Goal: Register for event/course

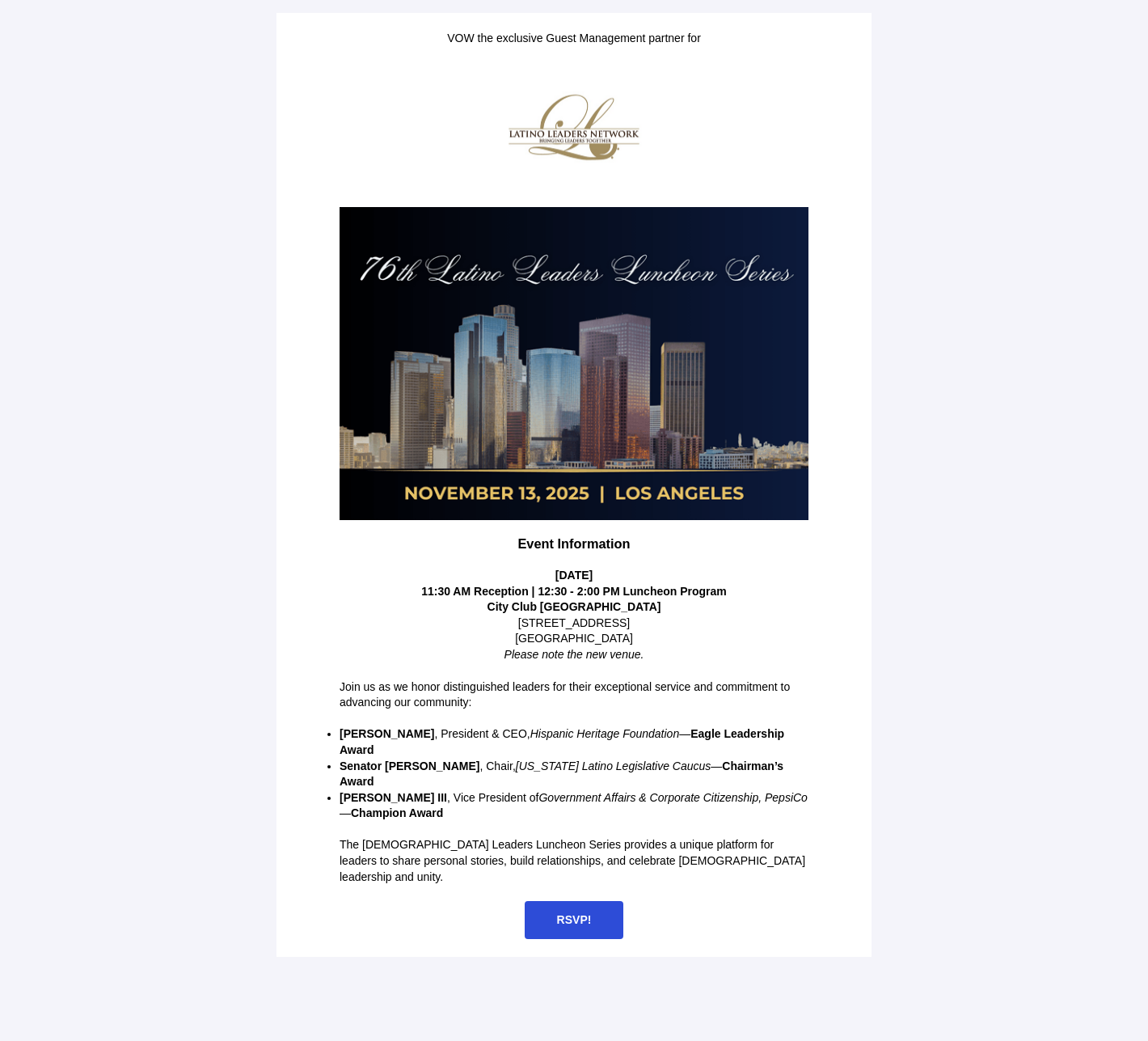
click at [571, 913] on span "RSVP!" at bounding box center [574, 919] width 35 height 13
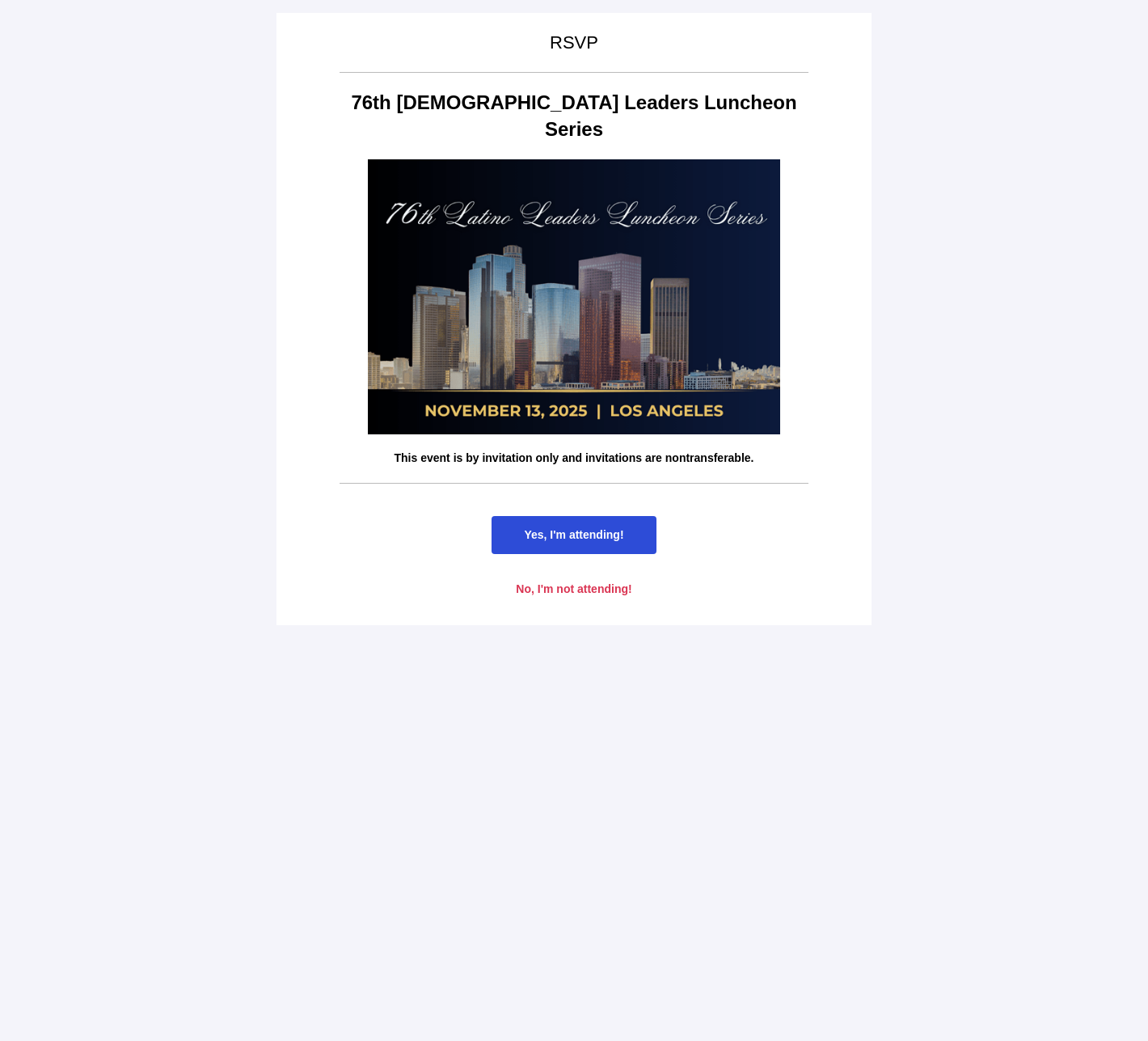
click at [603, 528] on span "Yes, I'm attending!" at bounding box center [573, 534] width 100 height 13
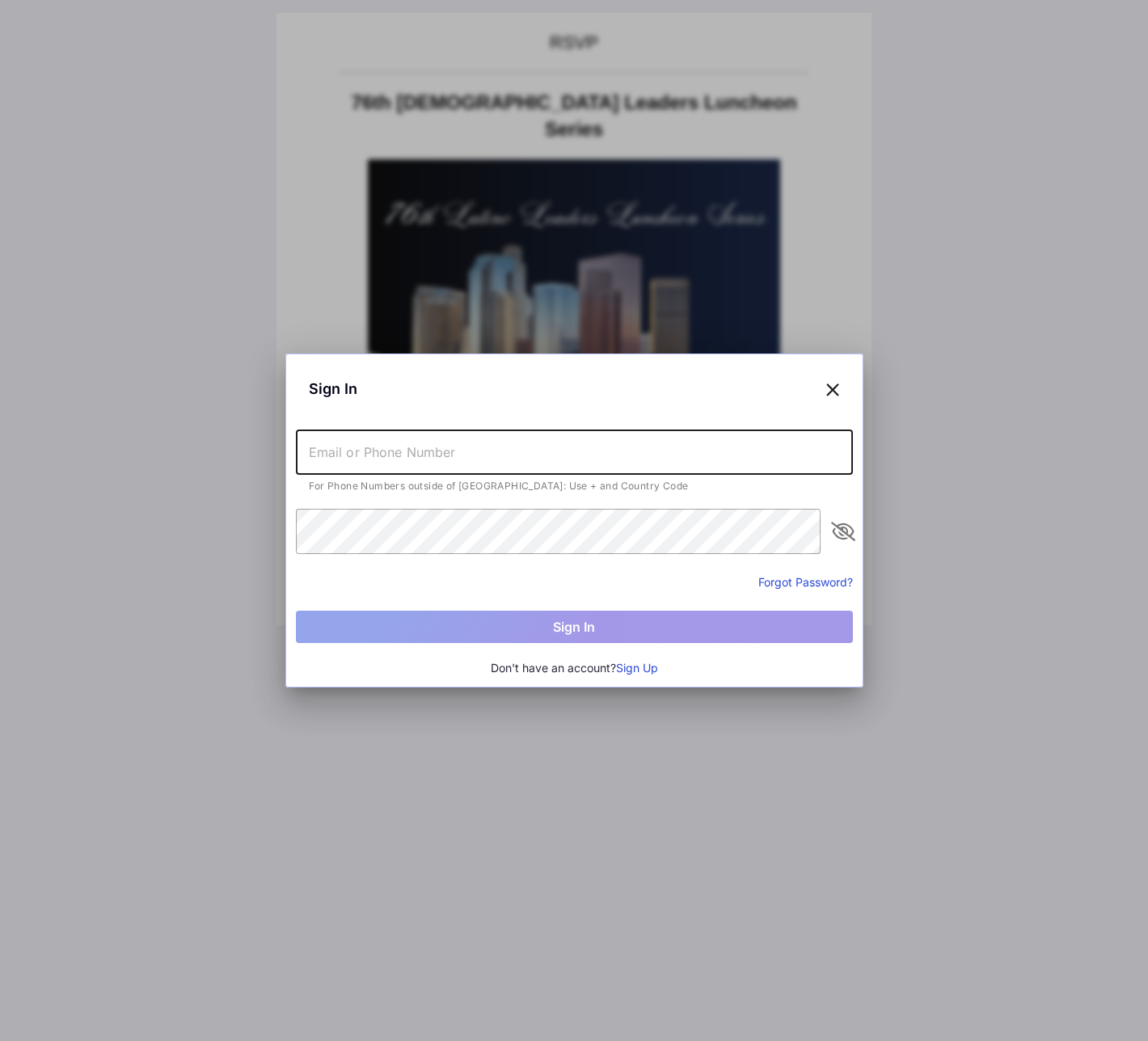
click at [492, 457] on input "text" at bounding box center [574, 451] width 557 height 45
type input "[PERSON_NAME][EMAIL_ADDRESS][PERSON_NAME][DOMAIN_NAME]"
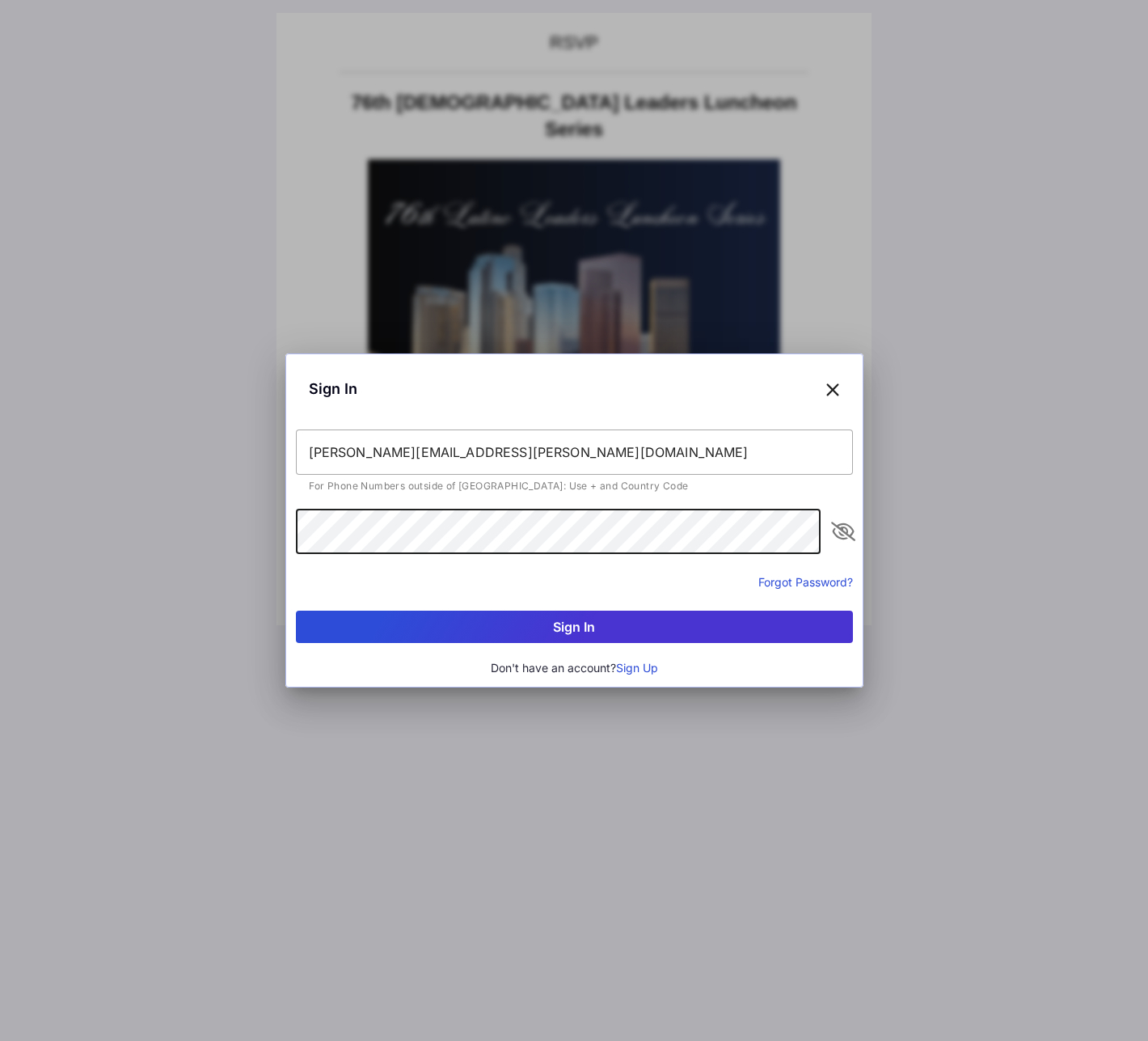
click at [576, 622] on button "Sign In" at bounding box center [574, 626] width 557 height 32
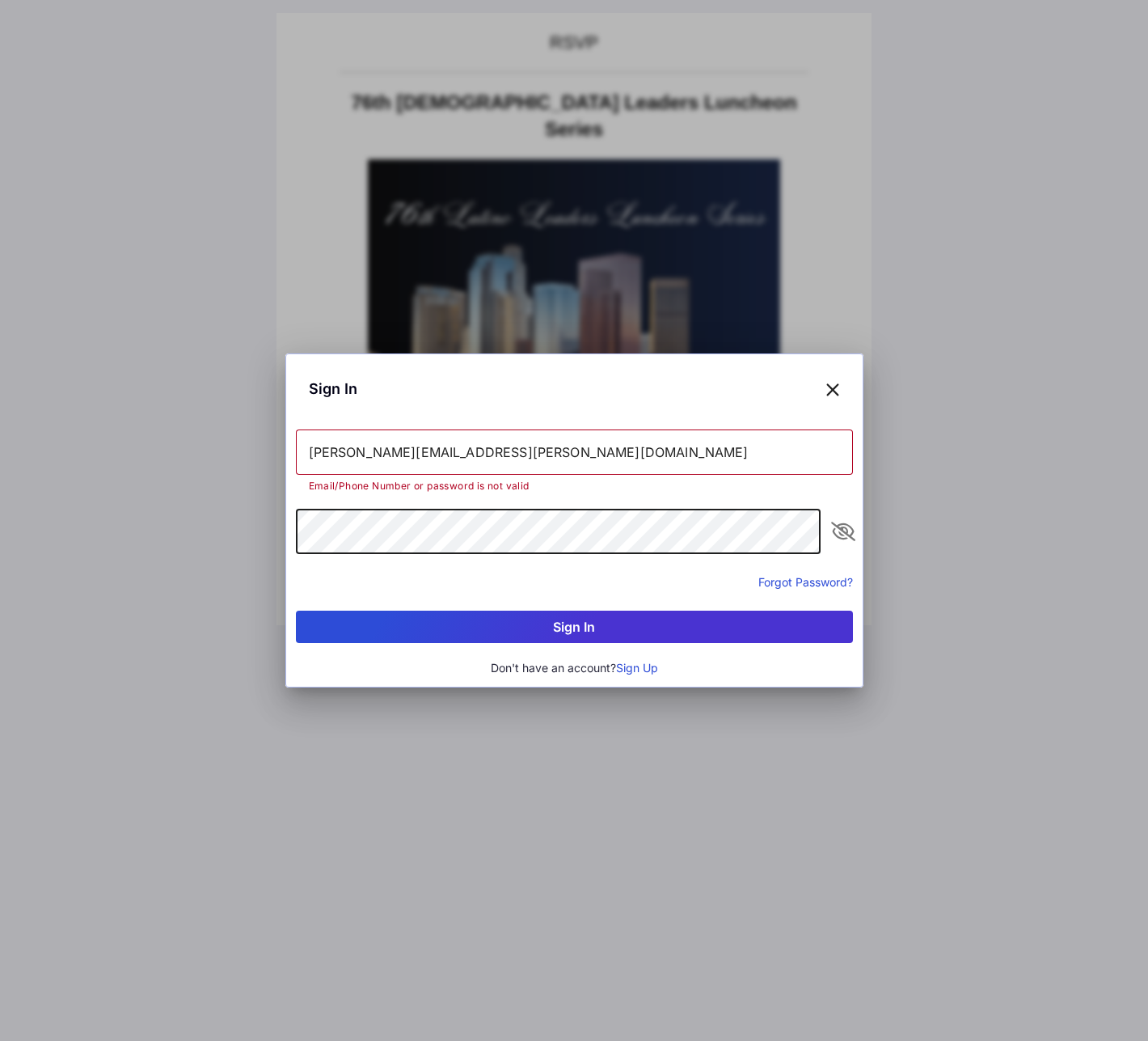
click at [293, 532] on div "Sign In [PERSON_NAME][EMAIL_ADDRESS][PERSON_NAME][DOMAIN_NAME] Email/Phone Numb…" at bounding box center [574, 521] width 578 height 334
click at [560, 627] on button "Sign In" at bounding box center [574, 626] width 557 height 32
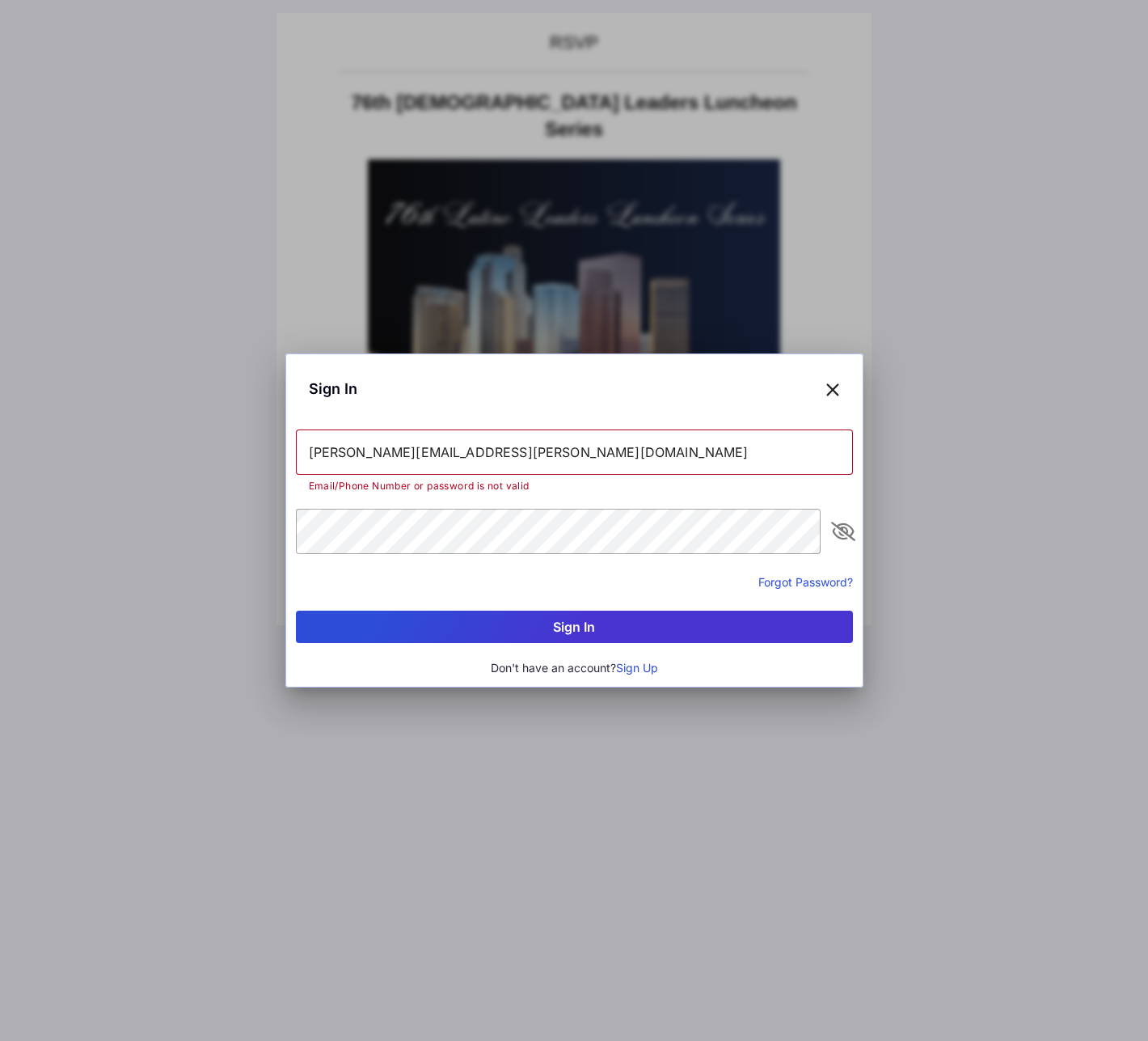
click at [640, 668] on button "Sign Up" at bounding box center [637, 668] width 43 height 17
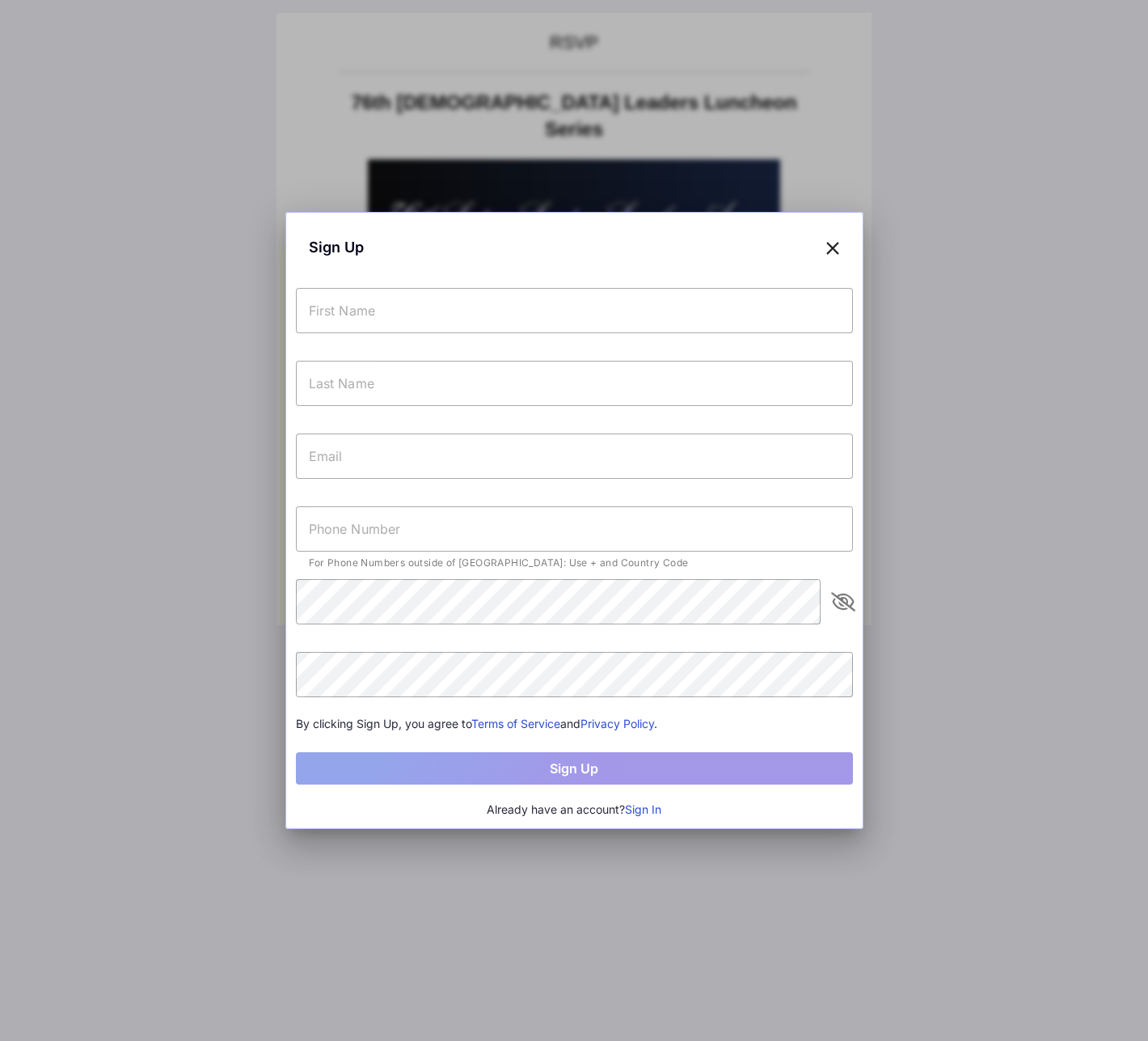
click at [427, 313] on input "text" at bounding box center [574, 310] width 557 height 45
type input "[PERSON_NAME]"
type input "Gross"
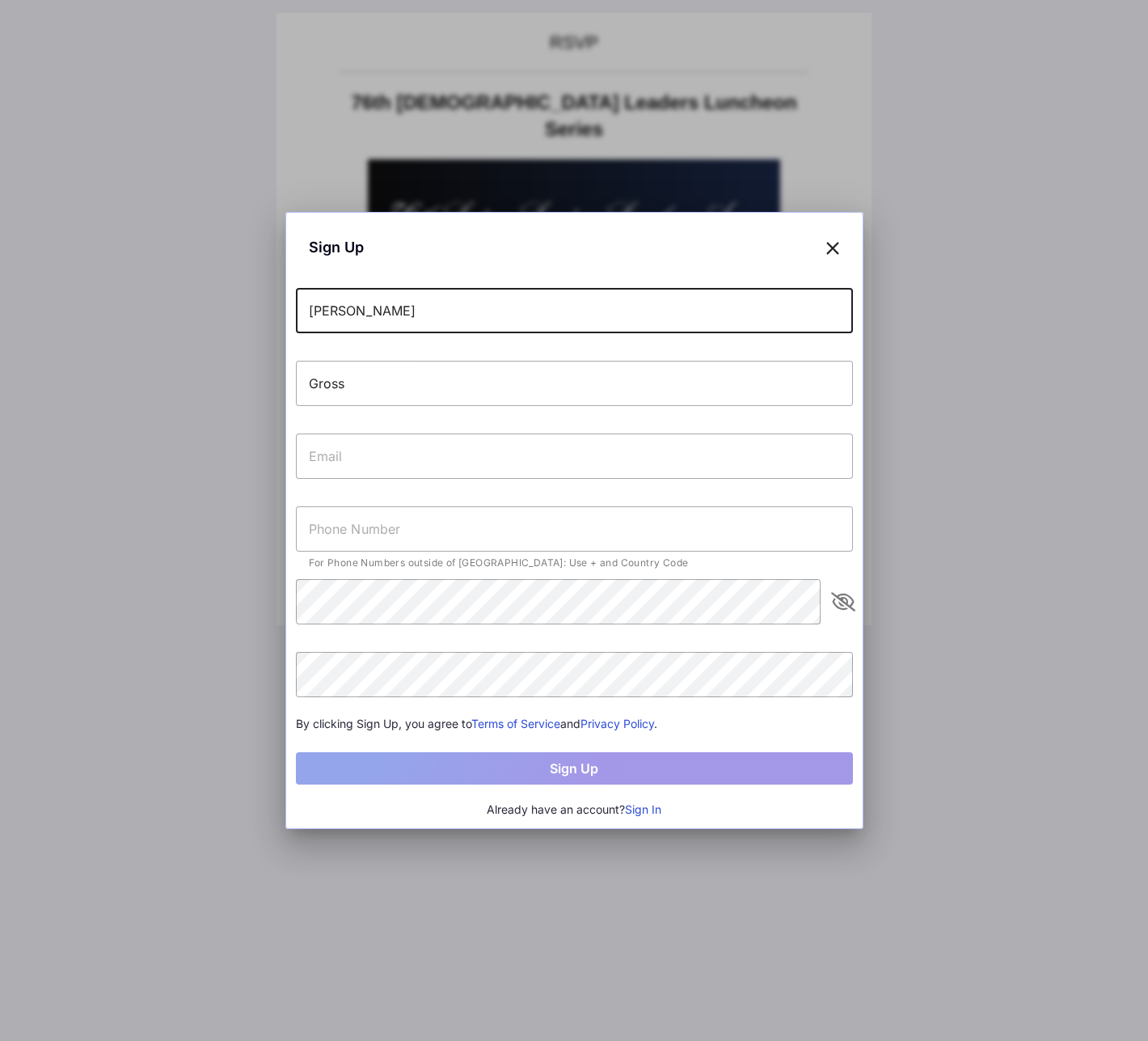
type input "[PERSON_NAME][EMAIL_ADDRESS][PERSON_NAME][DOMAIN_NAME]"
type input "[PHONE_NUMBER]"
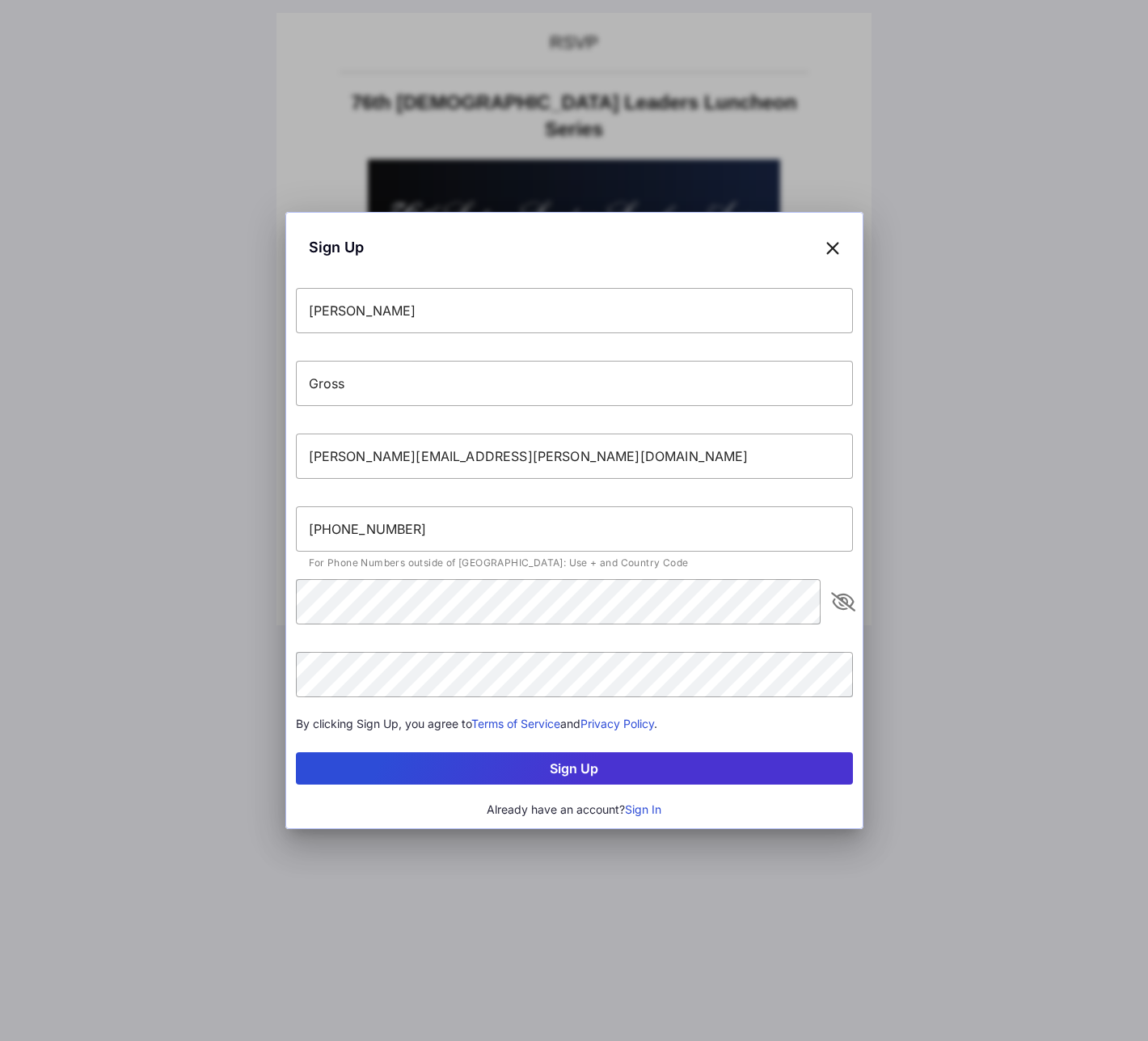
click at [548, 766] on button "Sign Up" at bounding box center [574, 767] width 557 height 32
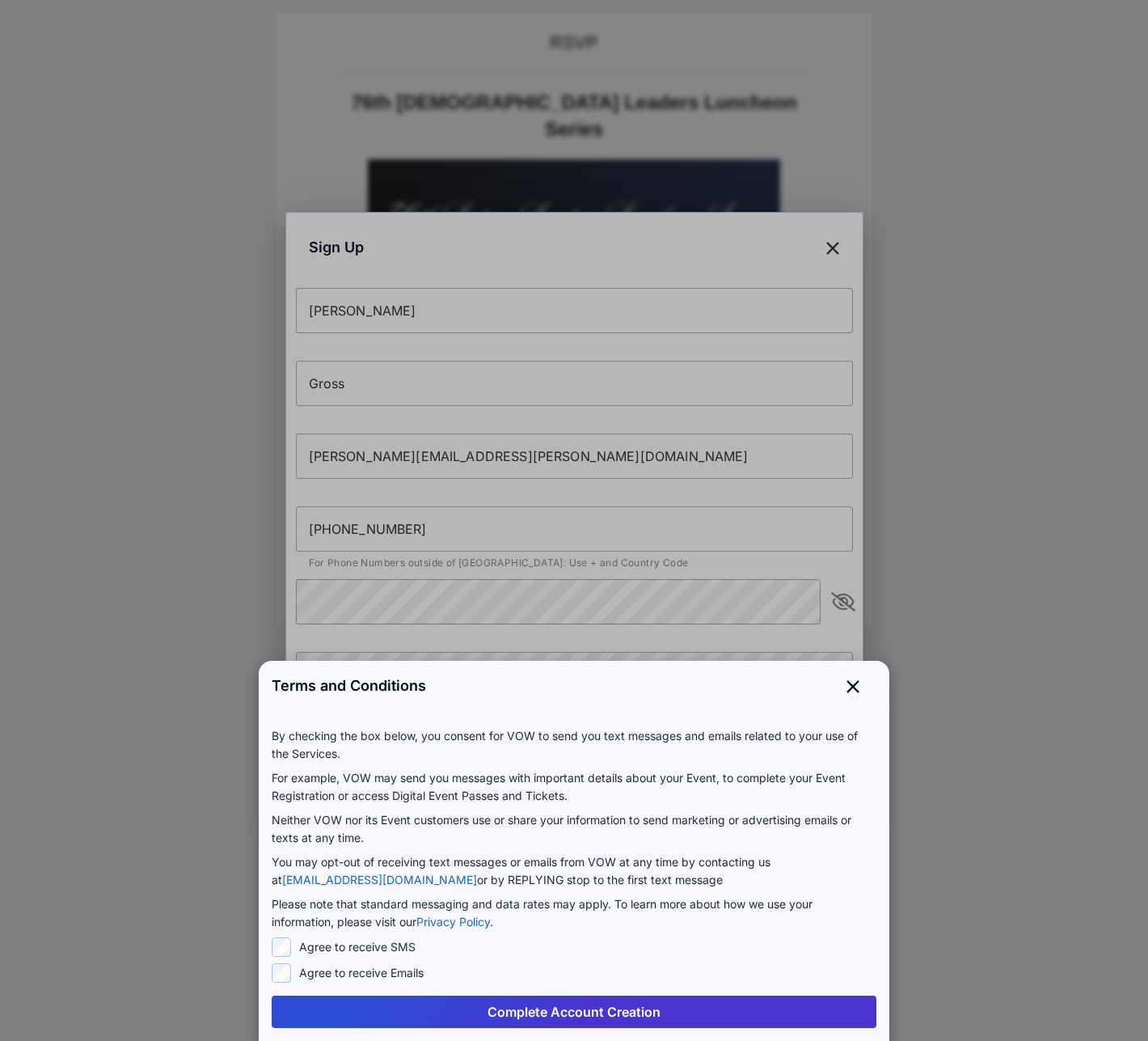
click at [580, 1010] on button "Complete Account Creation" at bounding box center [574, 1011] width 605 height 32
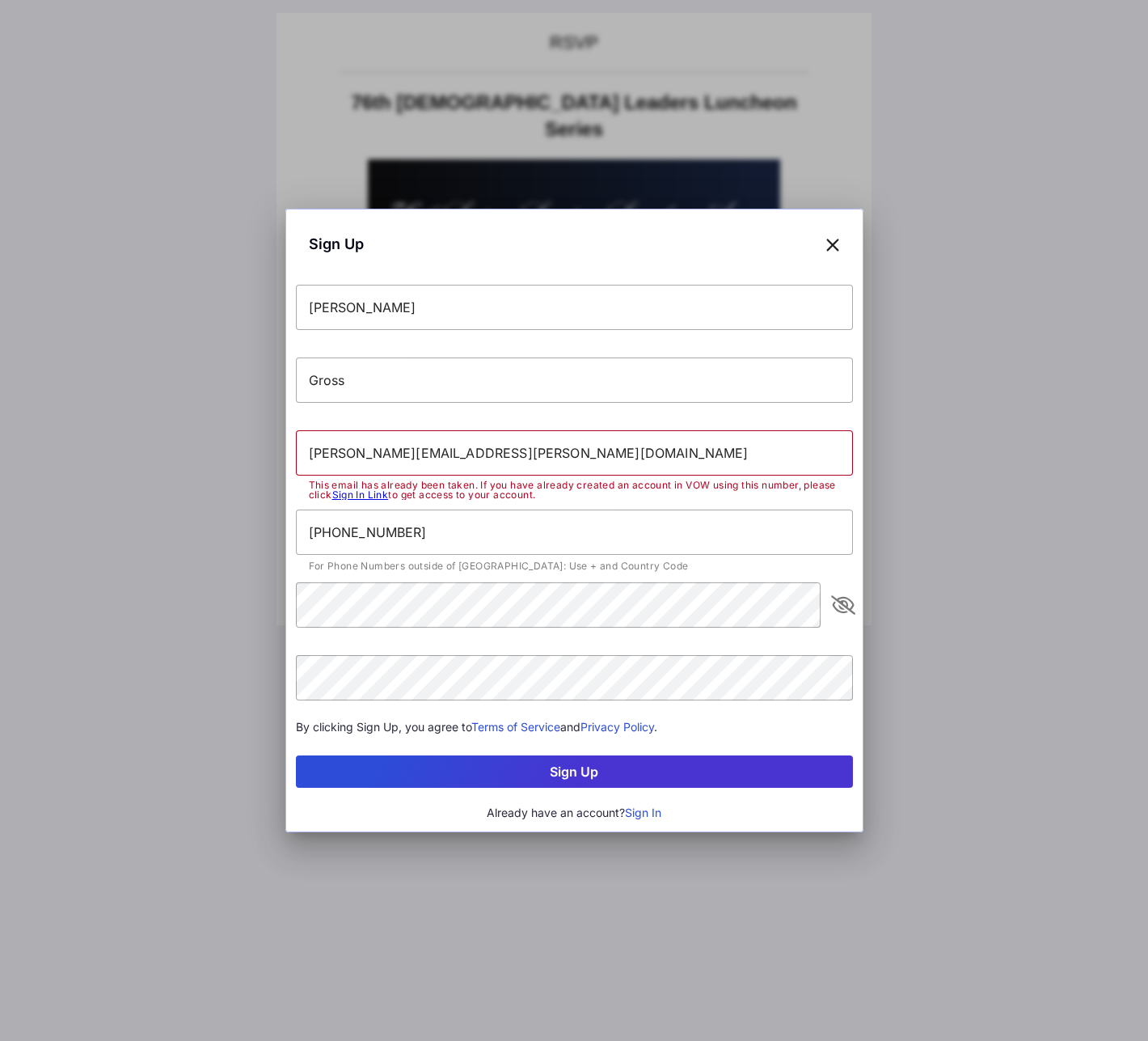
click at [829, 246] on icon at bounding box center [832, 244] width 14 height 23
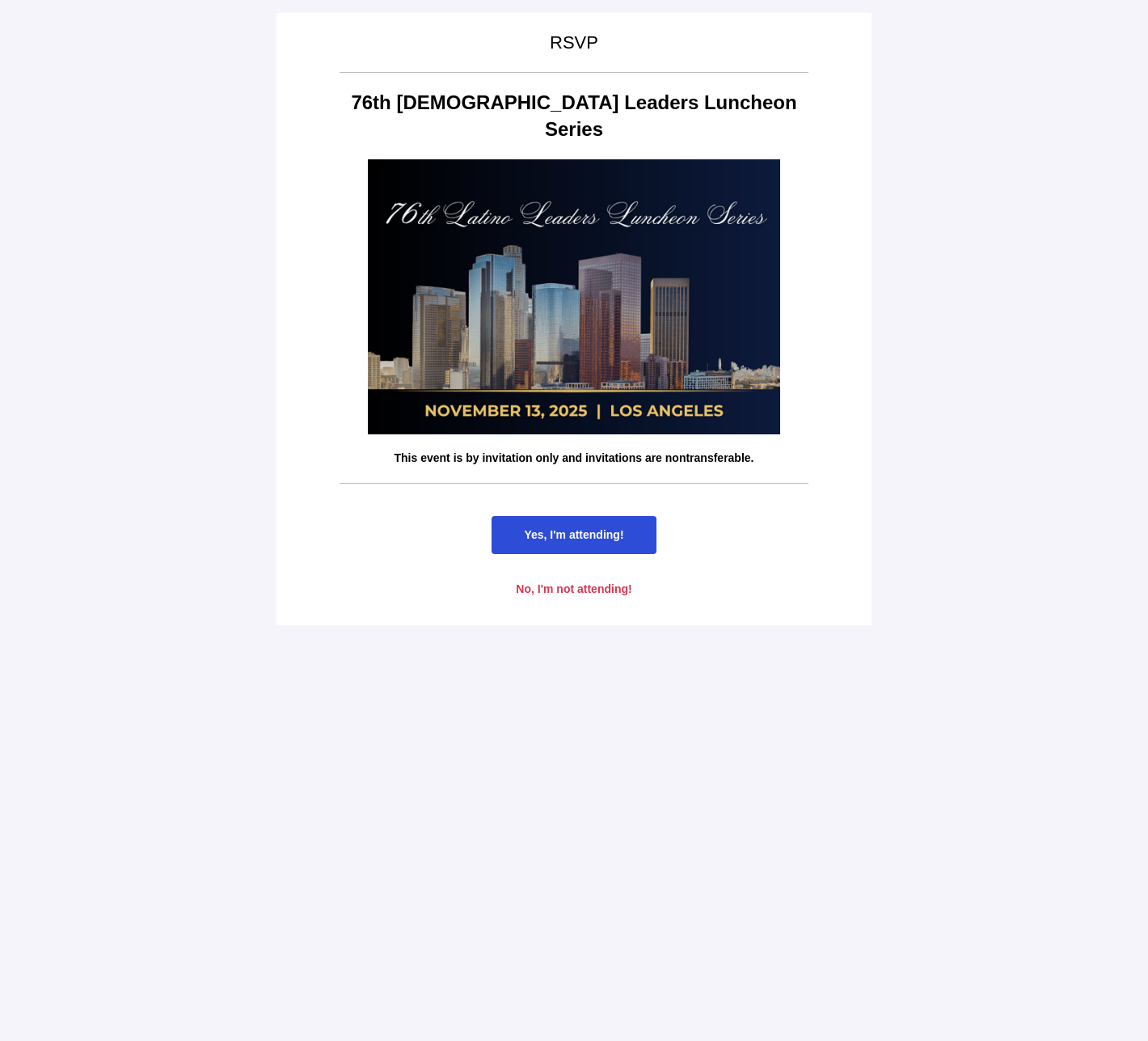
click at [613, 516] on span "Yes, I'm attending!" at bounding box center [574, 535] width 164 height 38
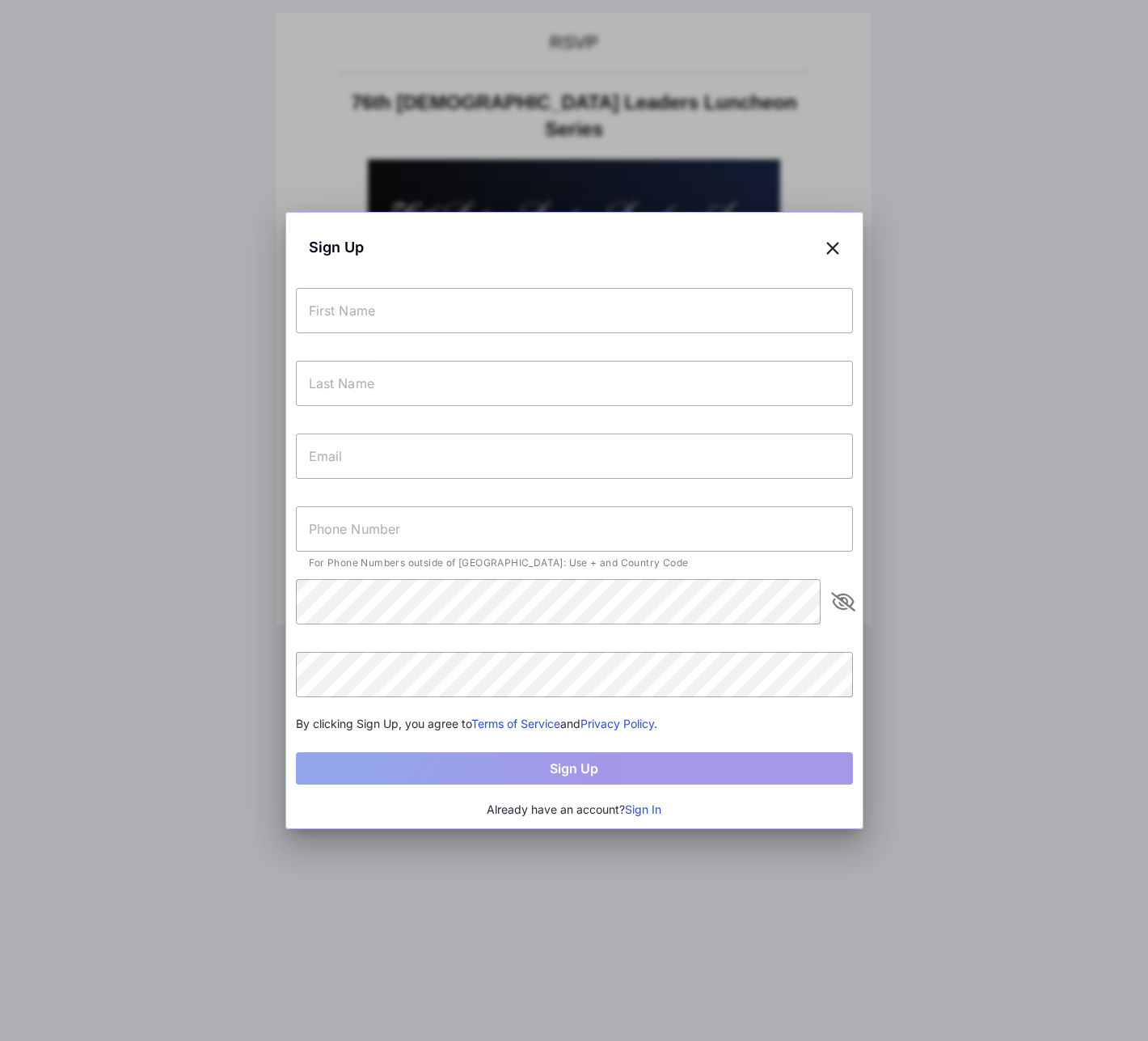
click at [652, 806] on button "Sign In" at bounding box center [644, 809] width 37 height 17
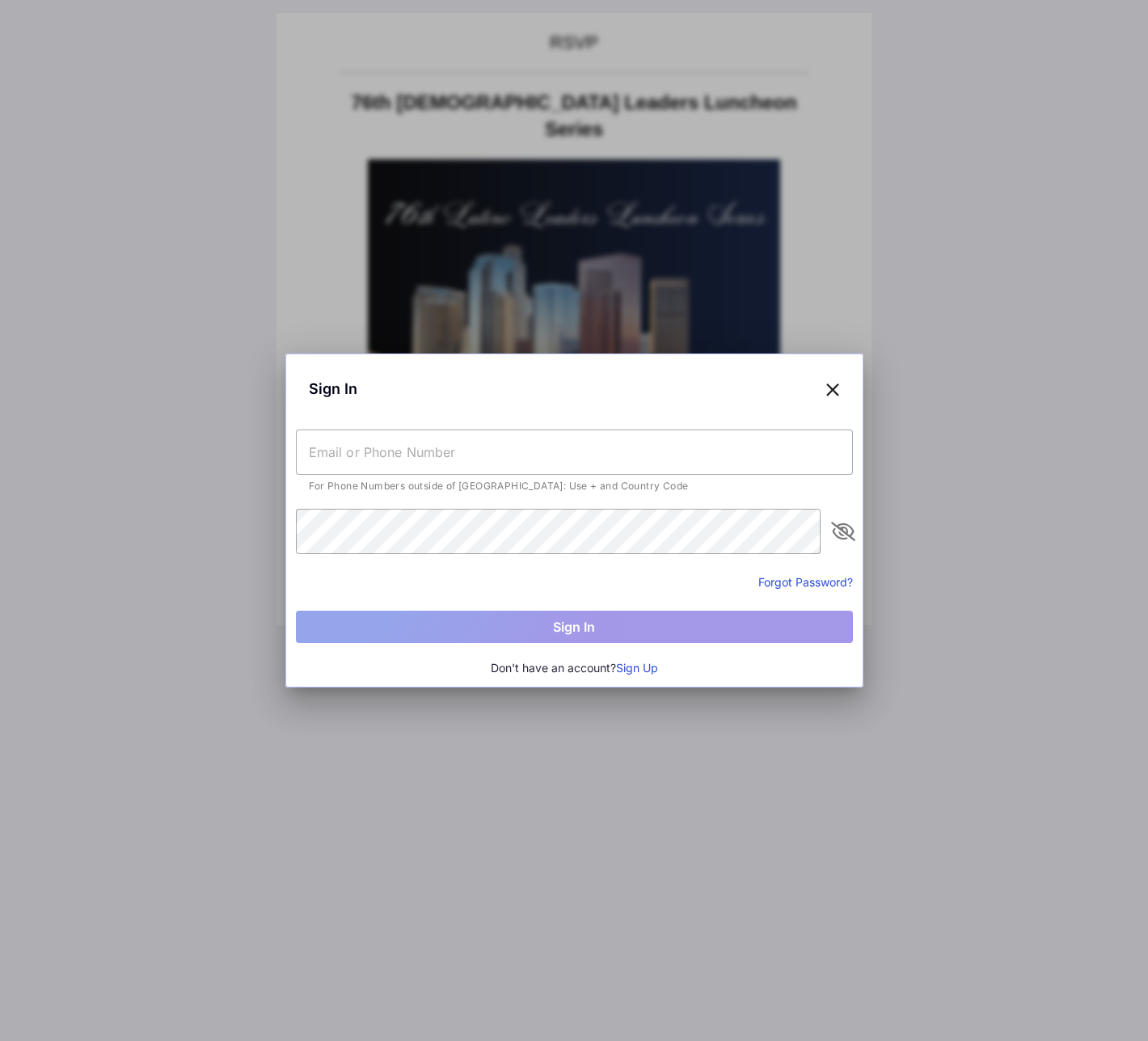
click at [550, 450] on input "text" at bounding box center [574, 451] width 557 height 45
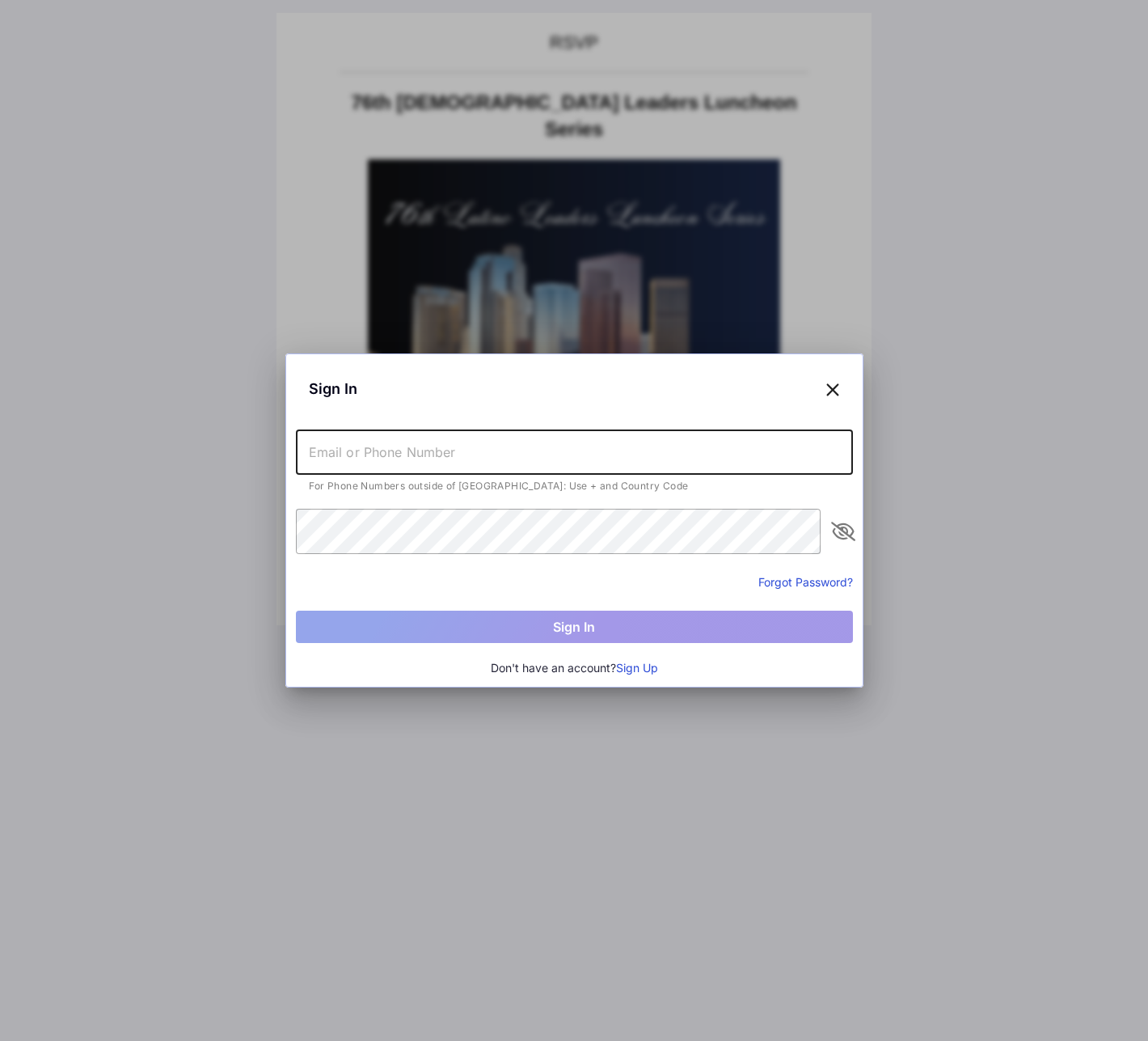
type input "[PERSON_NAME][EMAIL_ADDRESS][PERSON_NAME][DOMAIN_NAME]"
click at [815, 579] on button "Forgot Password?" at bounding box center [806, 582] width 95 height 17
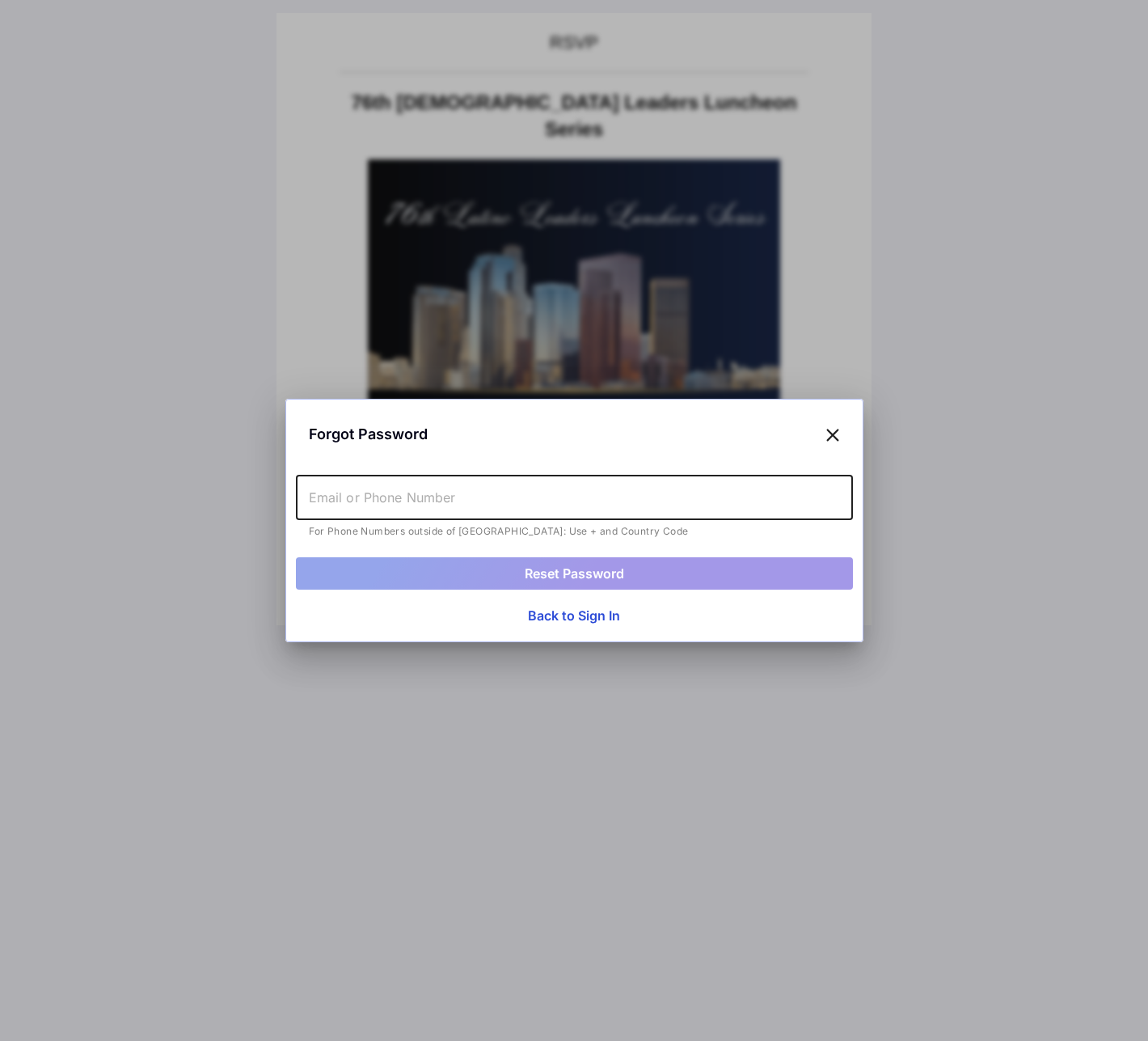
click at [455, 495] on input "text" at bounding box center [574, 497] width 557 height 45
type input "[PERSON_NAME][EMAIL_ADDRESS][PERSON_NAME][DOMAIN_NAME]"
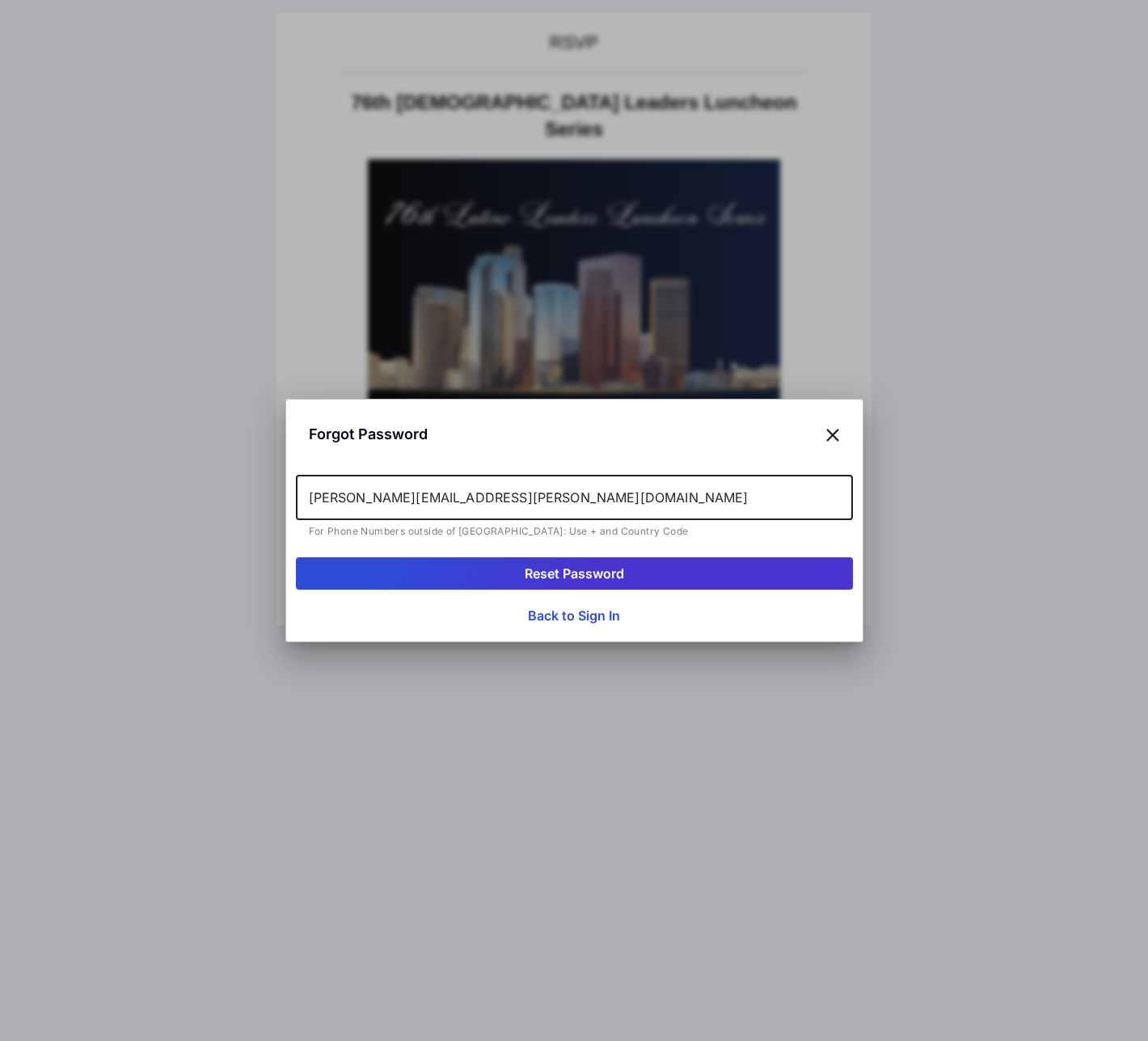
click at [598, 575] on button "Reset Password" at bounding box center [574, 572] width 557 height 32
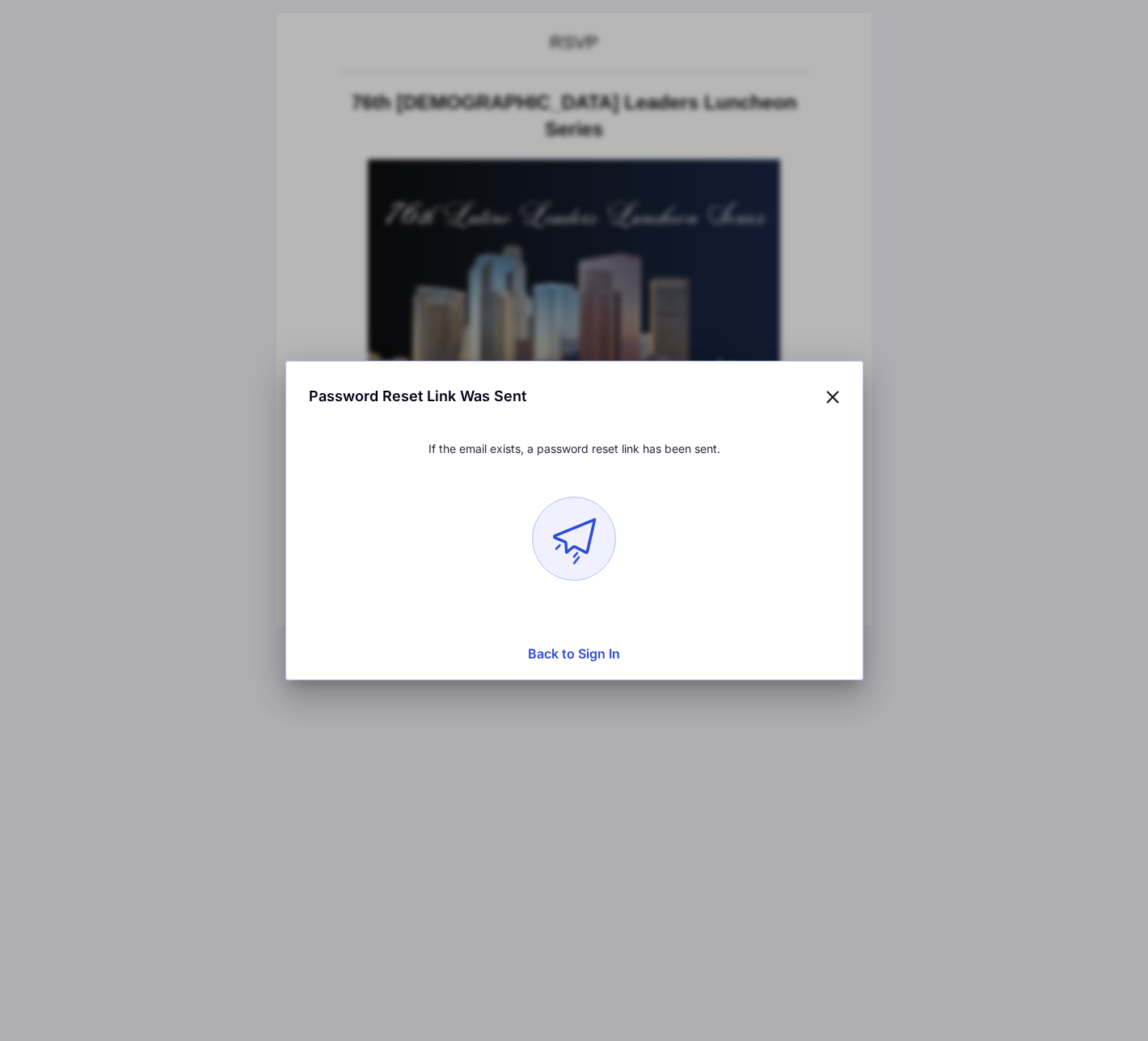
click at [834, 398] on icon at bounding box center [832, 395] width 14 height 23
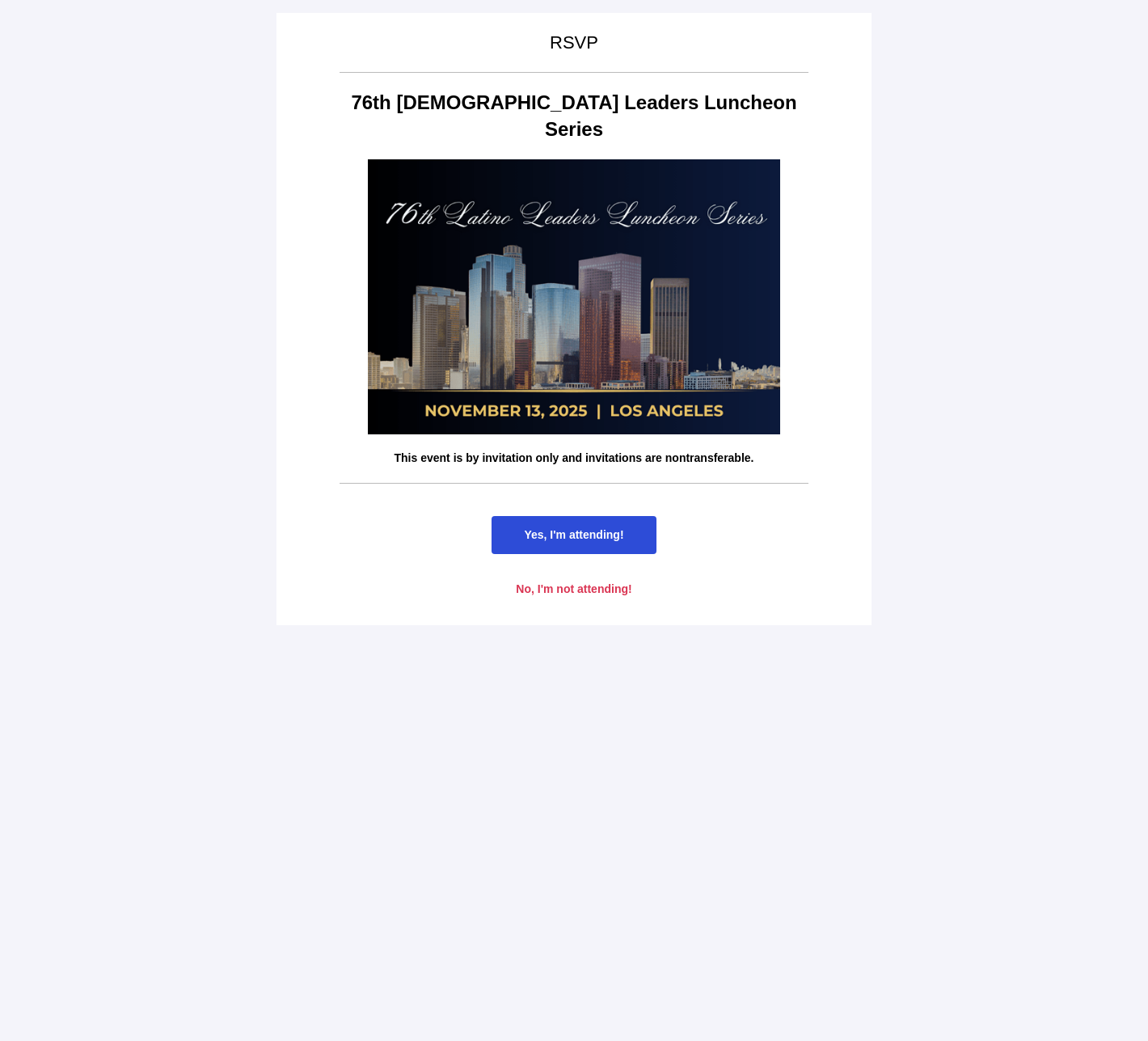
click at [601, 528] on span "Yes, I'm attending!" at bounding box center [573, 534] width 100 height 13
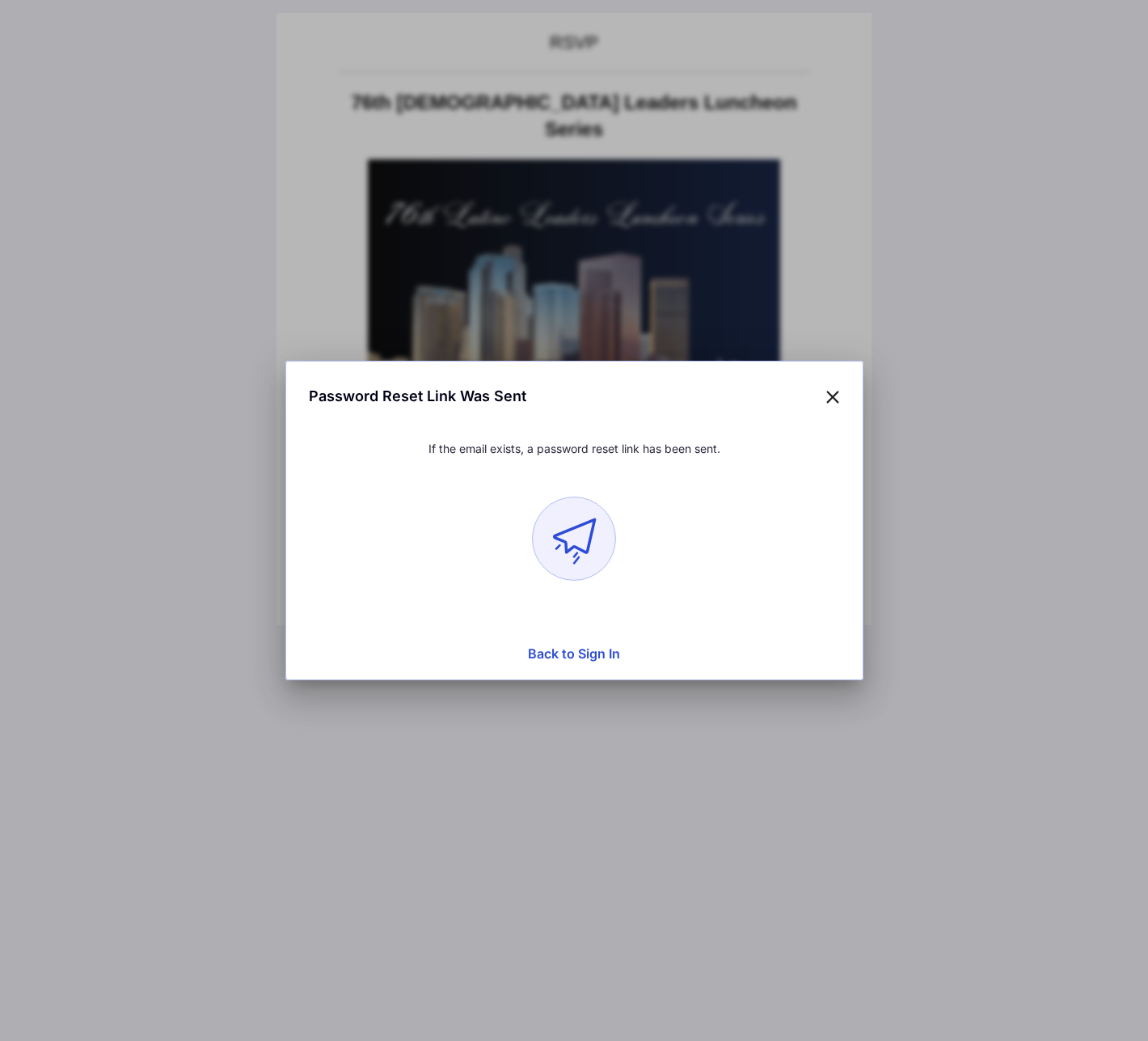
click at [589, 651] on button "Back to Sign In" at bounding box center [574, 652] width 557 height 32
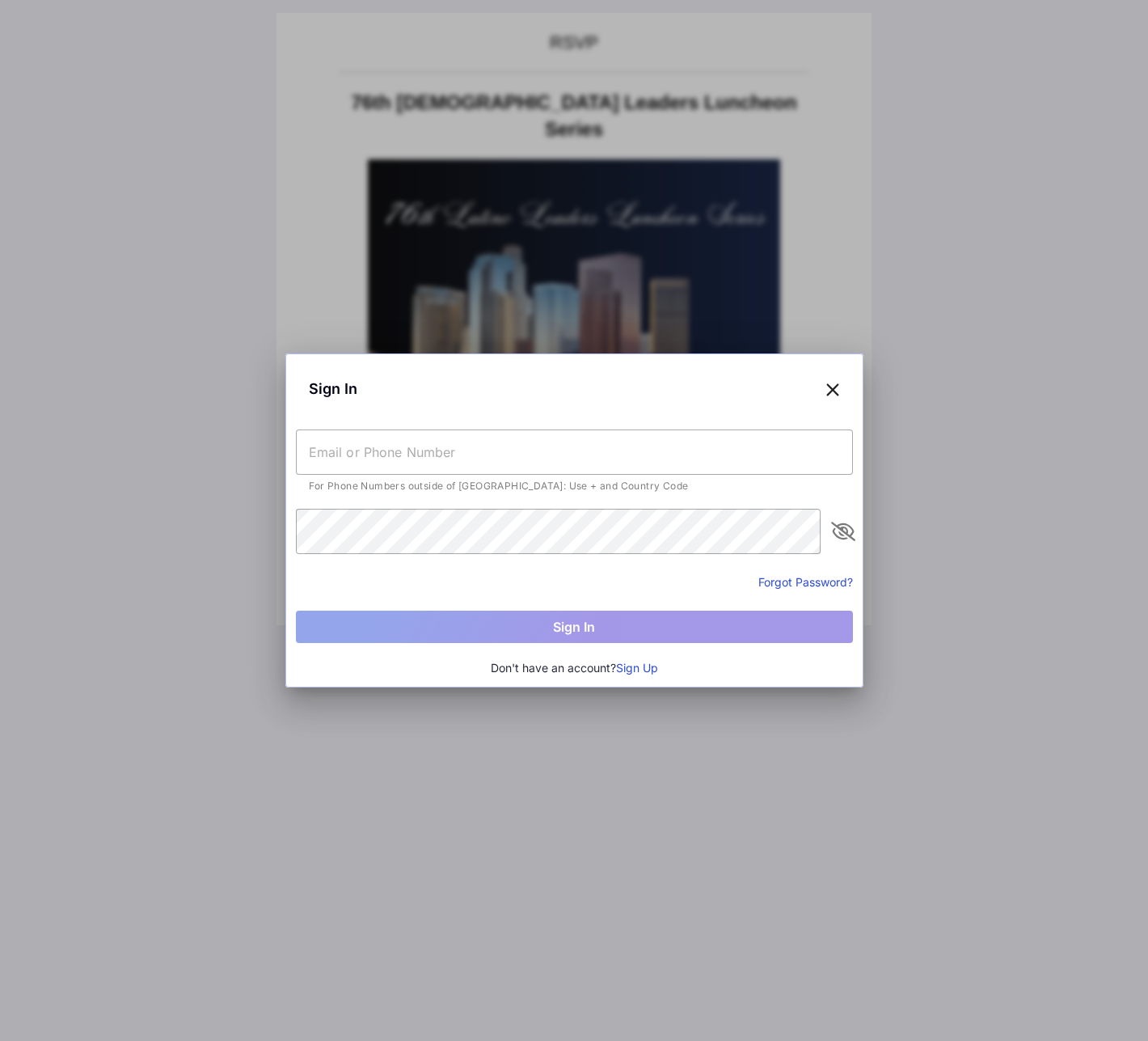
click at [777, 582] on button "Forgot Password?" at bounding box center [806, 582] width 95 height 17
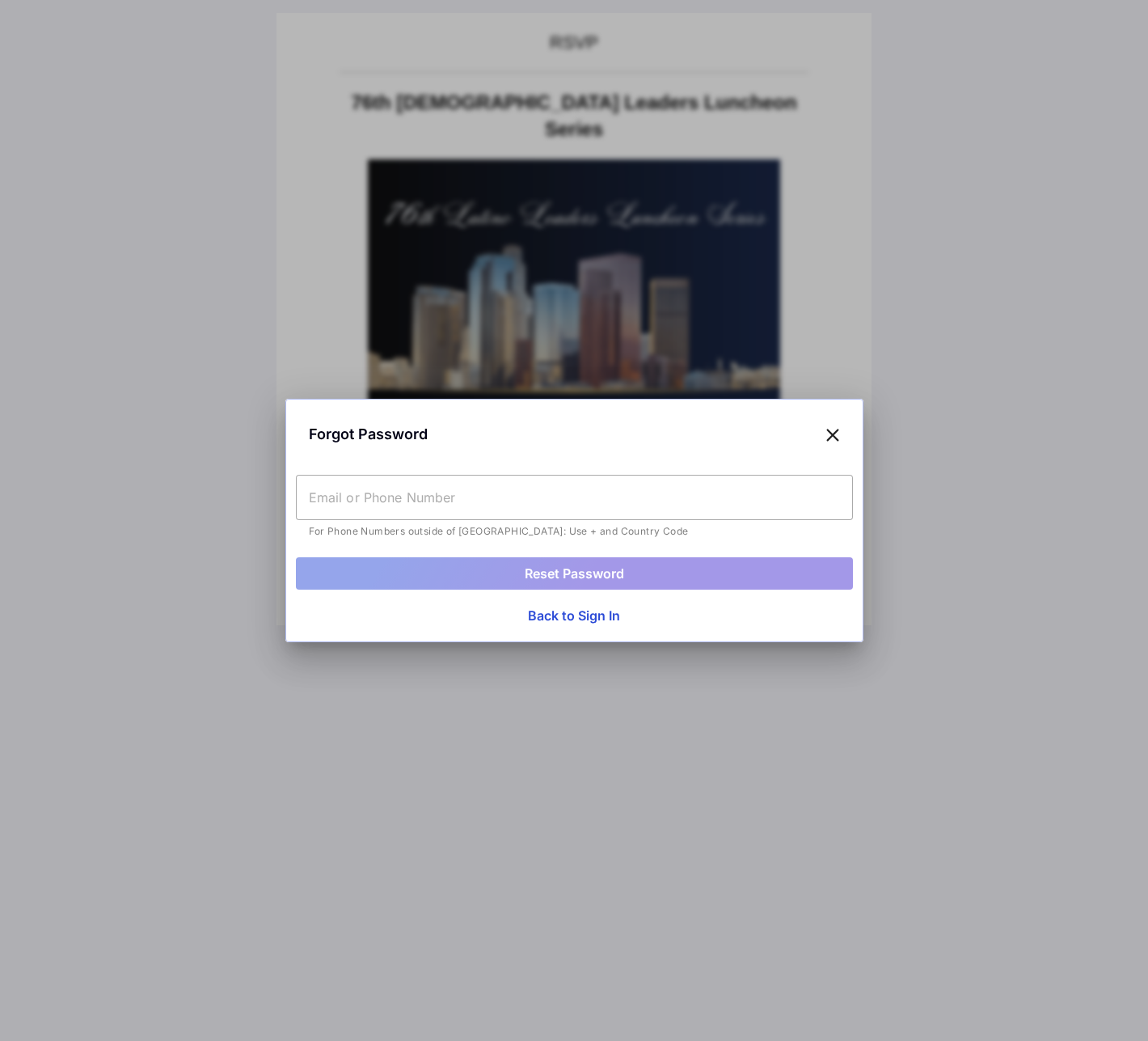
click at [528, 507] on input "text" at bounding box center [574, 497] width 557 height 45
type input "[PERSON_NAME][EMAIL_ADDRESS][PERSON_NAME][DOMAIN_NAME]"
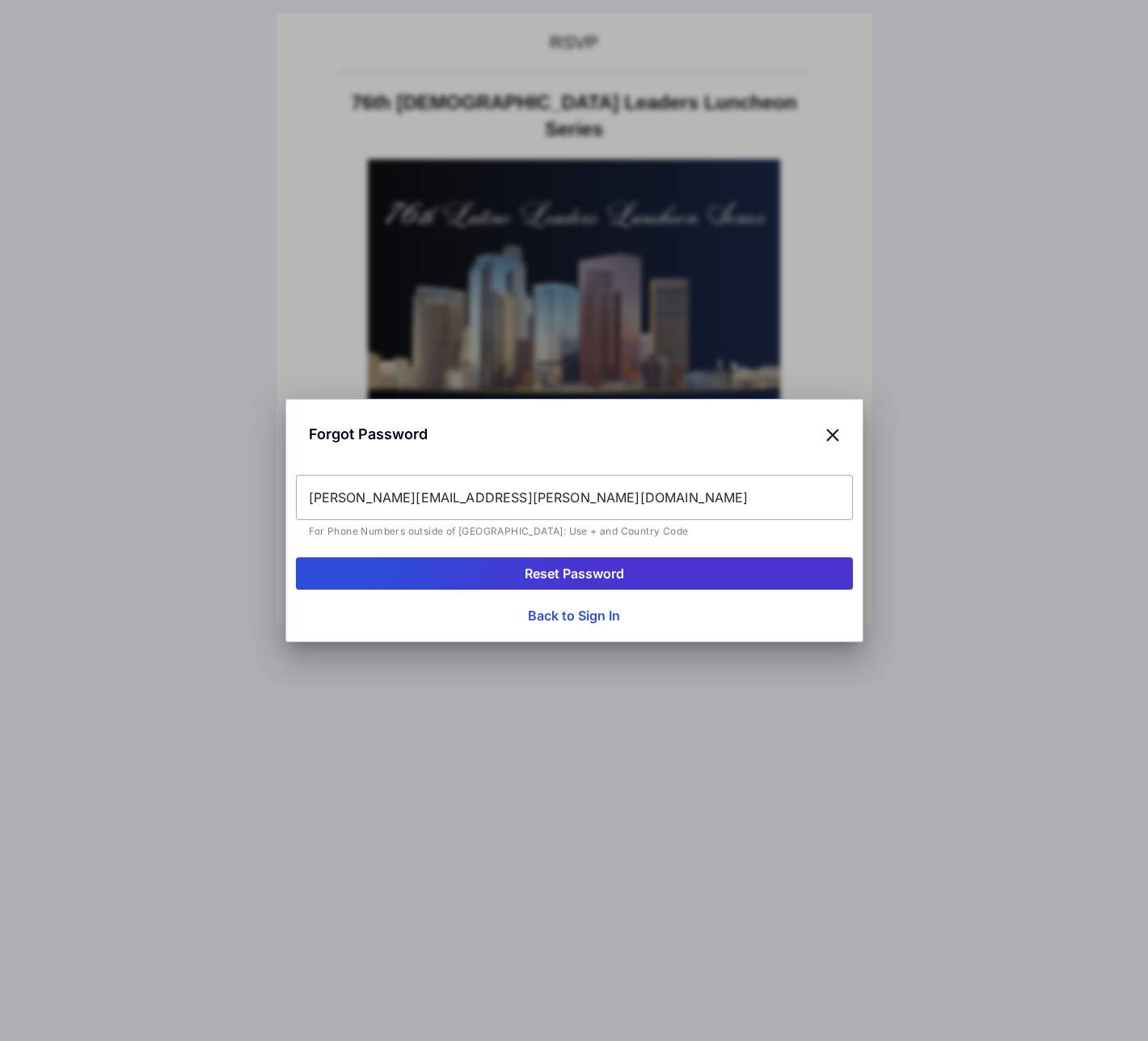
click at [617, 574] on button "Reset Password" at bounding box center [574, 572] width 557 height 32
